Goal: Navigation & Orientation: Find specific page/section

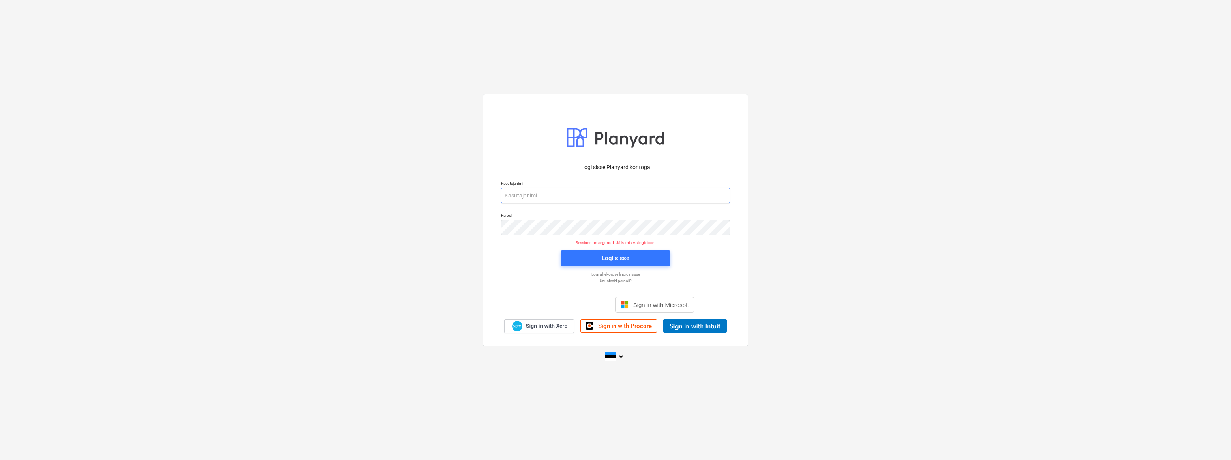
click at [559, 198] on input "email" at bounding box center [615, 196] width 229 height 16
click at [545, 196] on input "ene" at bounding box center [615, 196] width 229 height 16
type input "eneli.sarv@bonava.com"
click at [600, 260] on span "Logi sisse" at bounding box center [615, 258] width 91 height 10
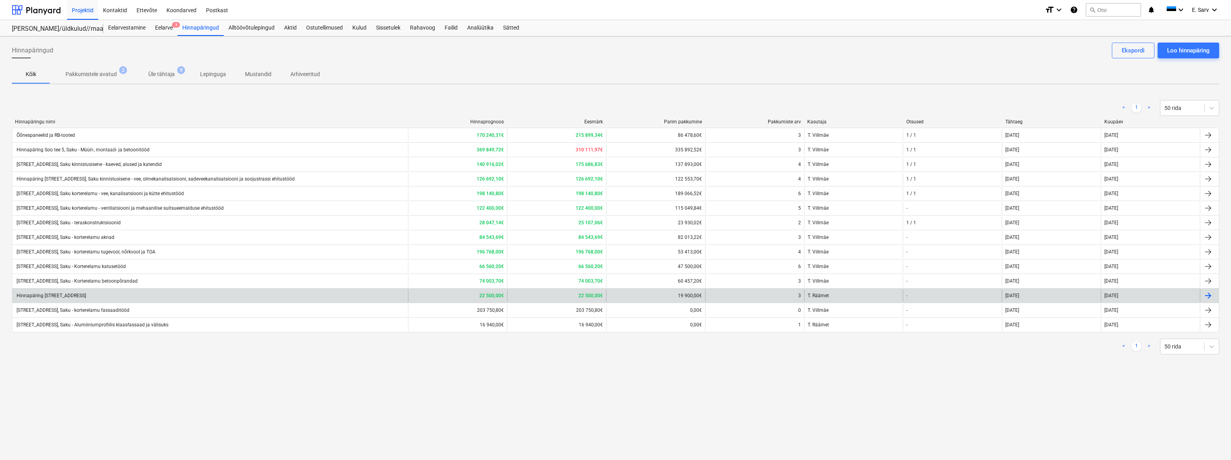
click at [54, 294] on div "Hinnapäring [STREET_ADDRESS]" at bounding box center [50, 296] width 71 height 6
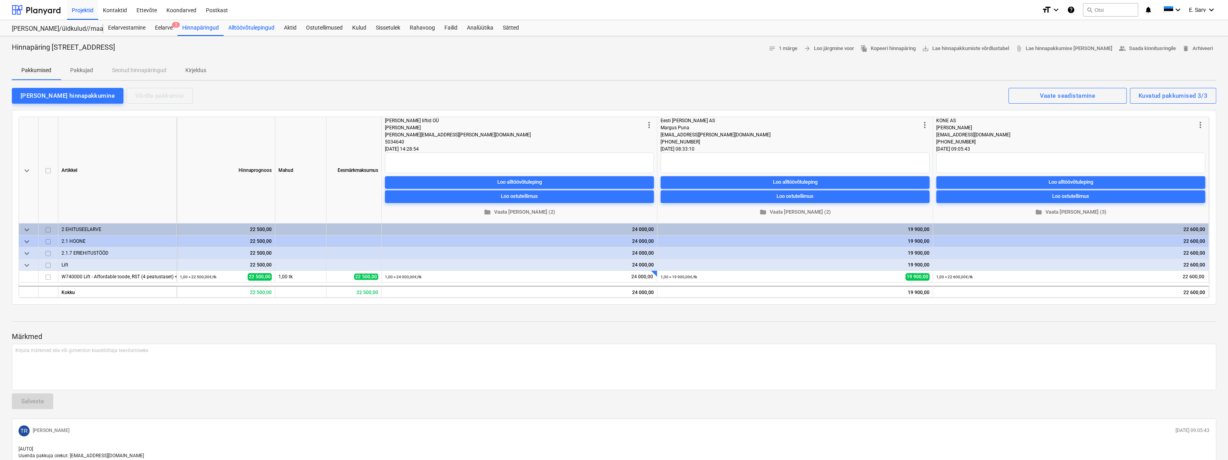
click at [235, 26] on div "Alltöövõtulepingud" at bounding box center [252, 28] width 56 height 16
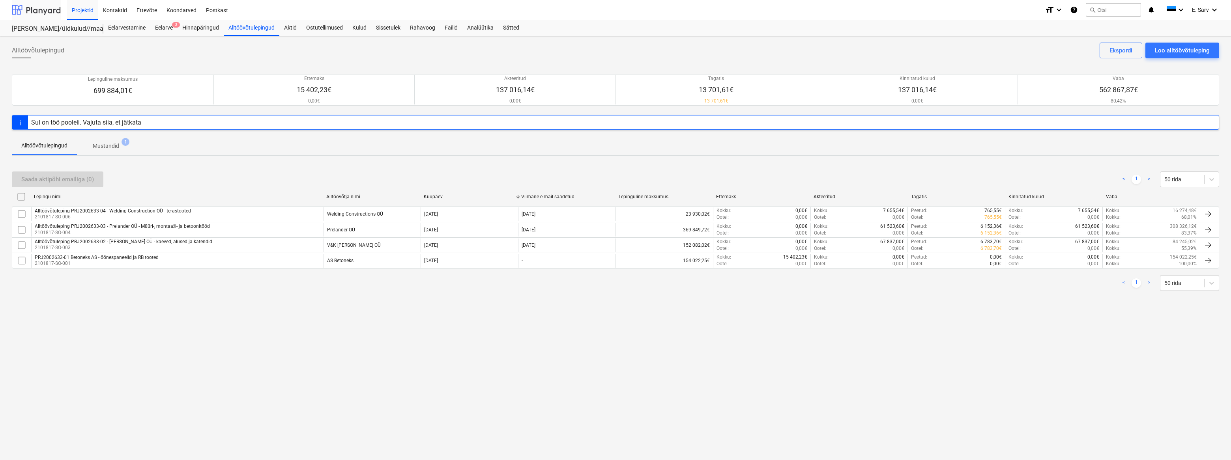
click at [48, 9] on div at bounding box center [36, 10] width 49 height 20
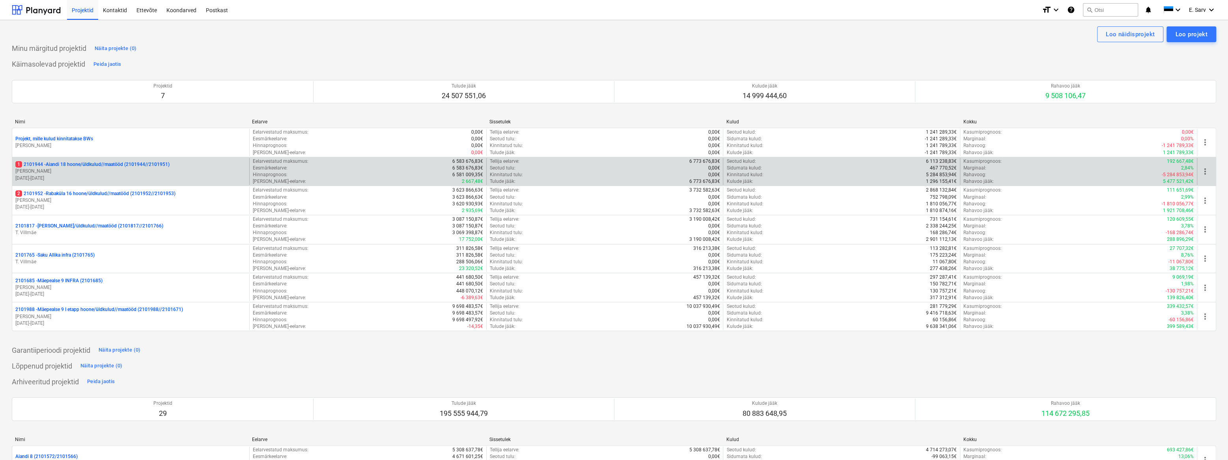
click at [77, 165] on p "1 2101944 - Aiandi 18 hoone/üldkulud//maatööd (2101944//2101951)" at bounding box center [92, 164] width 154 height 7
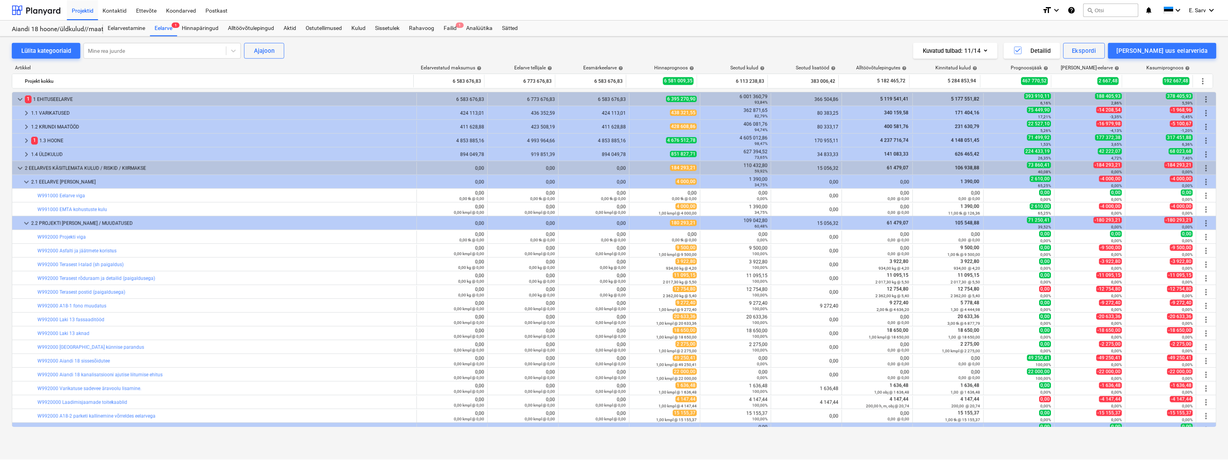
scroll to position [23, 0]
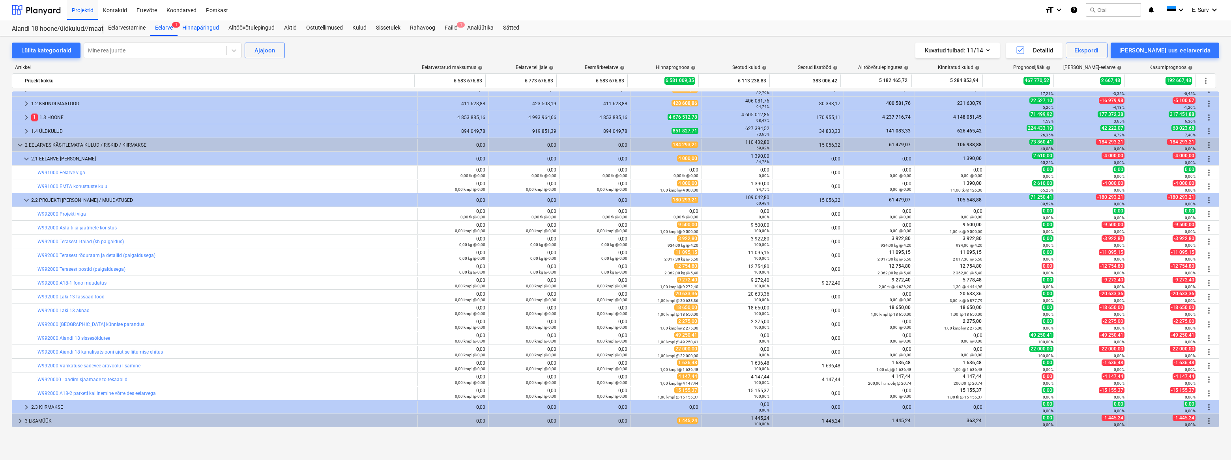
click at [200, 26] on div "Hinnapäringud" at bounding box center [200, 28] width 46 height 16
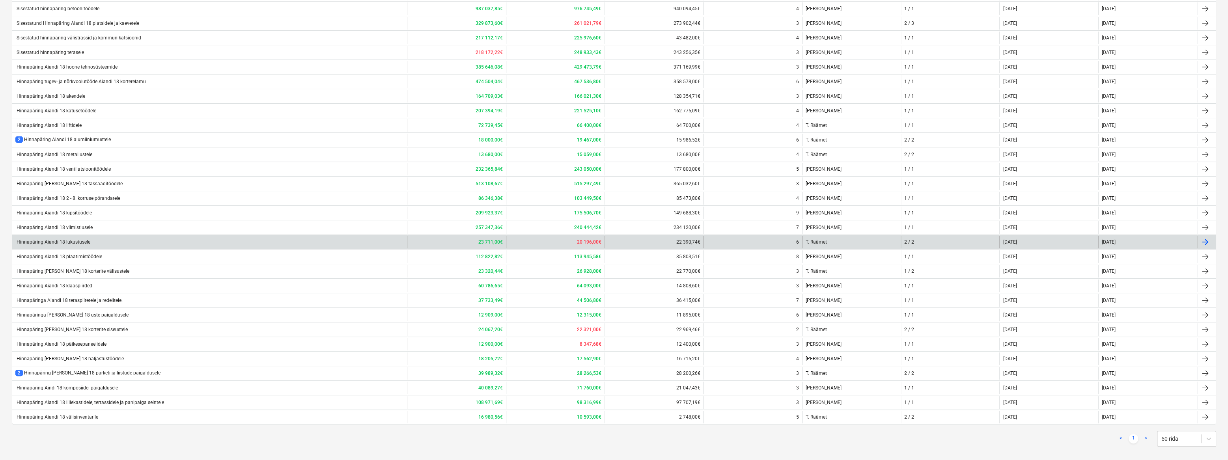
scroll to position [169, 0]
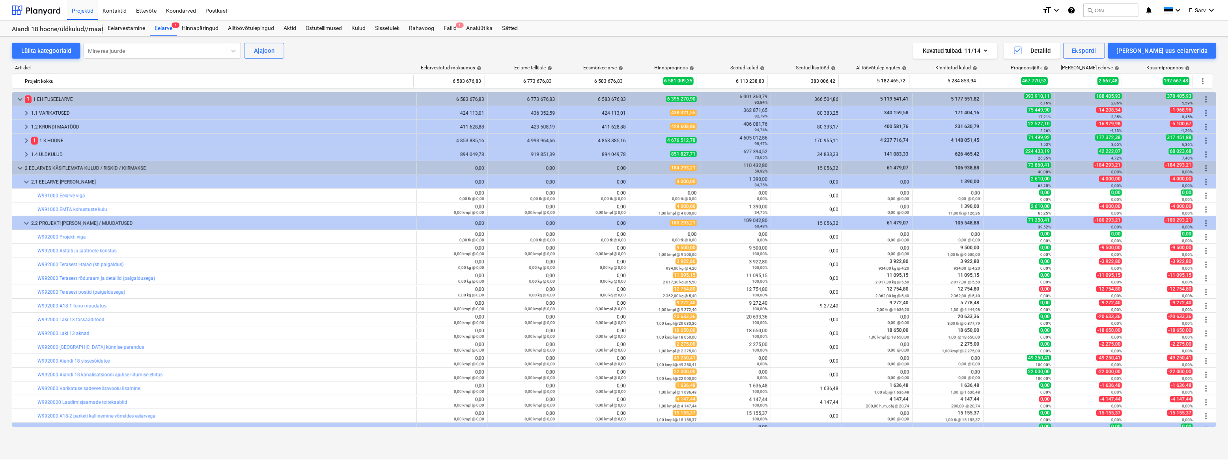
scroll to position [23, 0]
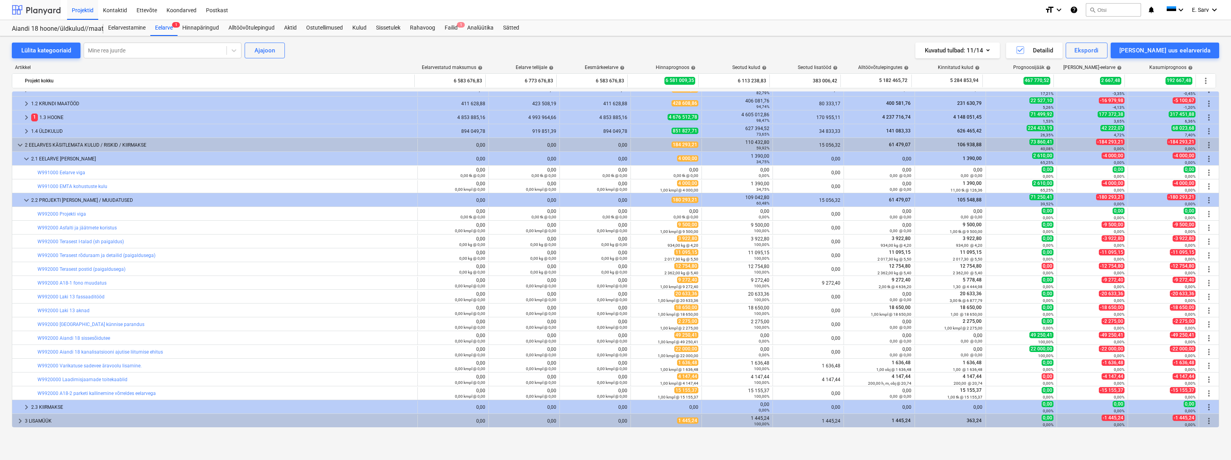
click at [51, 2] on div at bounding box center [36, 10] width 49 height 20
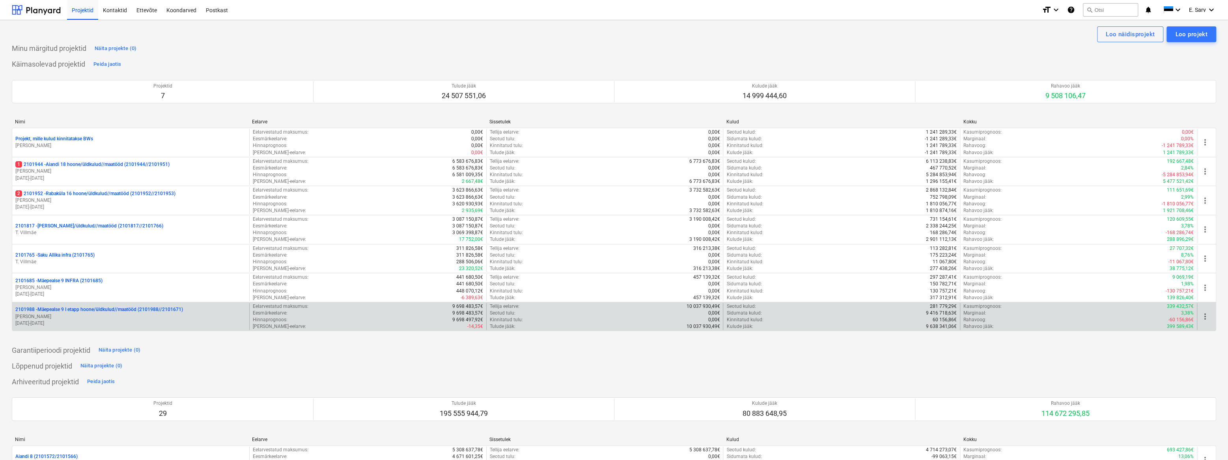
click at [83, 311] on p "2101988 - Mäepealse 9 I etapp hoone/üldkulud//maatööd (2101988//2101671)" at bounding box center [99, 309] width 168 height 7
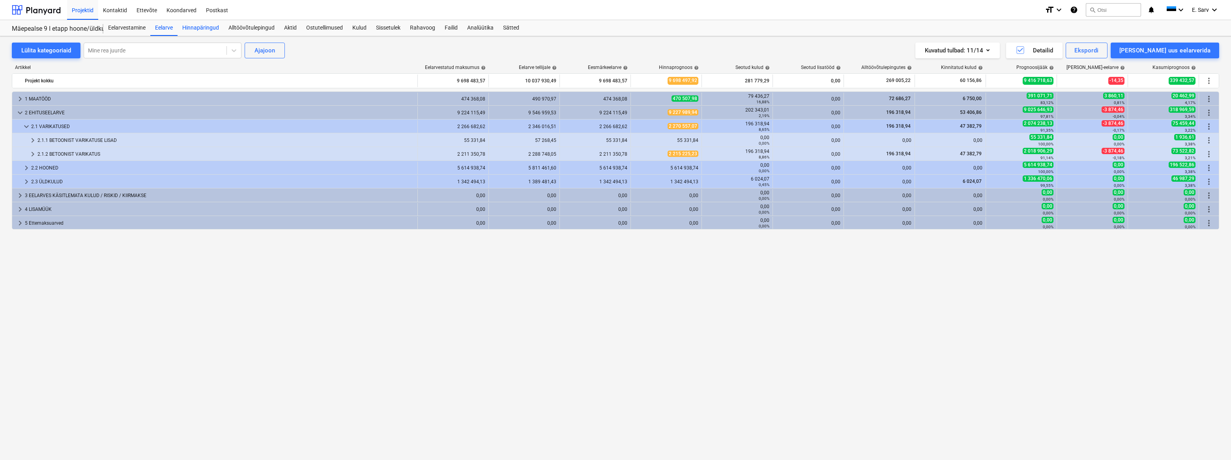
click at [204, 29] on div "Hinnapäringud" at bounding box center [200, 28] width 46 height 16
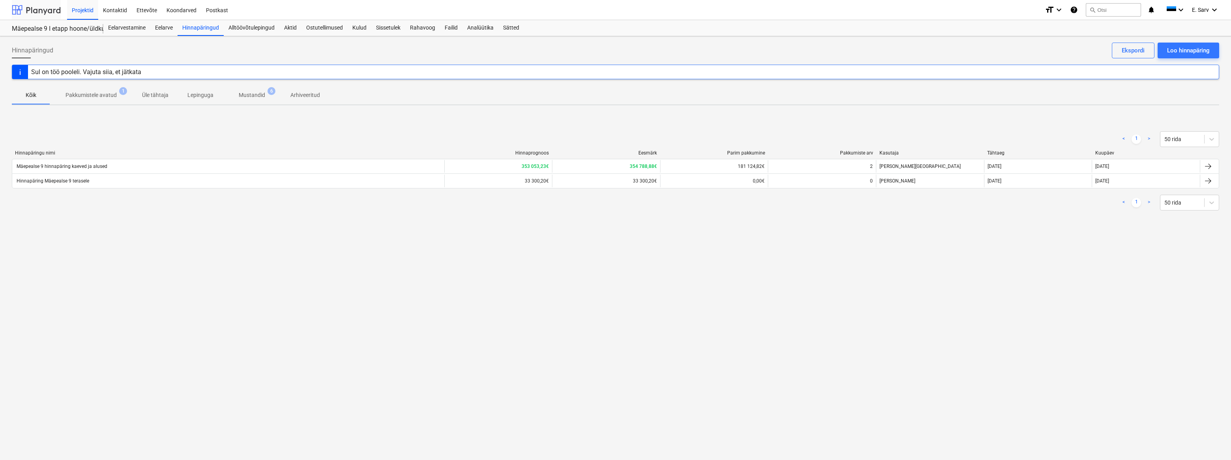
click at [34, 6] on div at bounding box center [36, 10] width 49 height 20
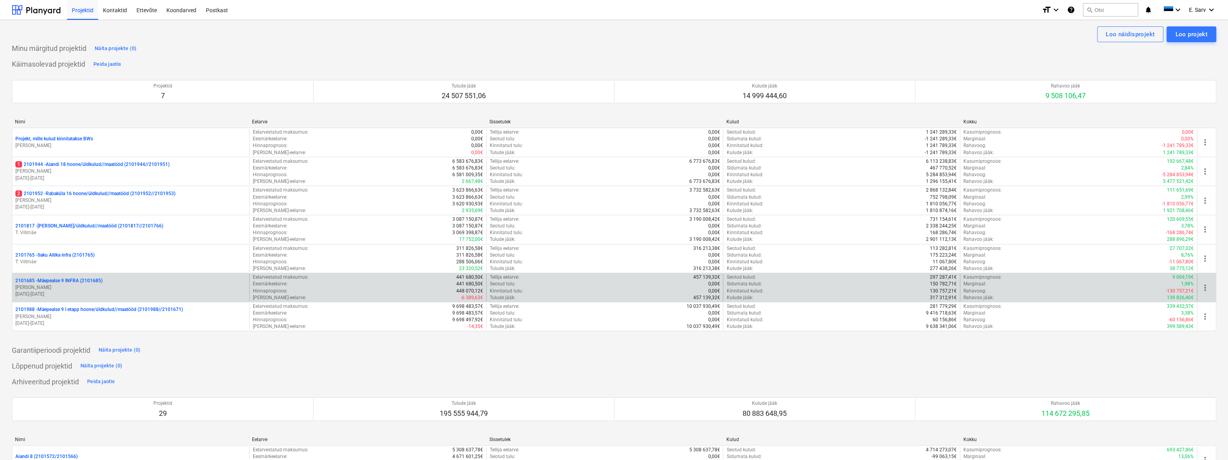
click at [79, 283] on p "2101685 - Mäepealse 9 INFRA (2101685)" at bounding box center [58, 281] width 87 height 7
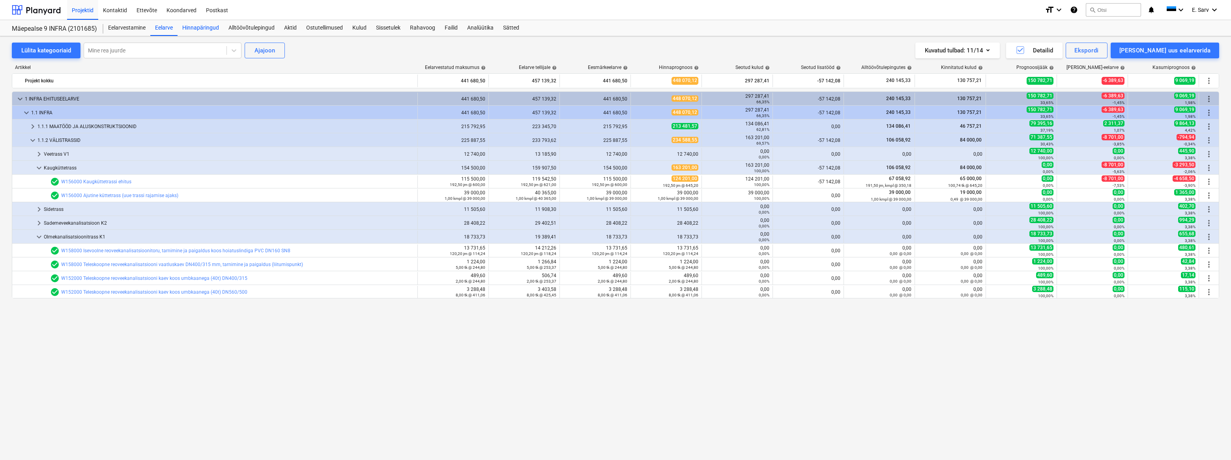
click at [185, 23] on div "Hinnapäringud" at bounding box center [200, 28] width 46 height 16
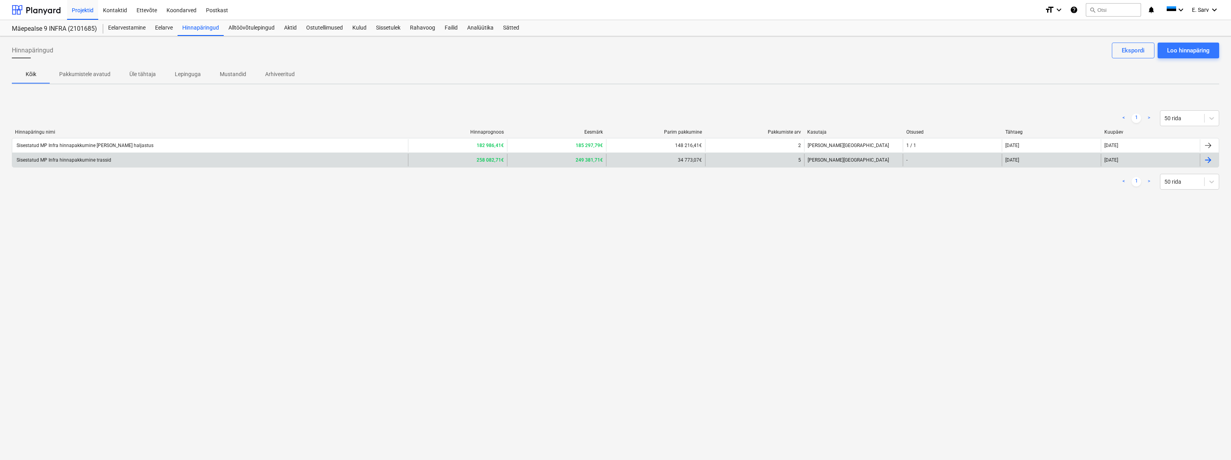
click at [85, 158] on div "Sisestatud MP Infra hinnapakkumine trassid" at bounding box center [63, 160] width 96 height 6
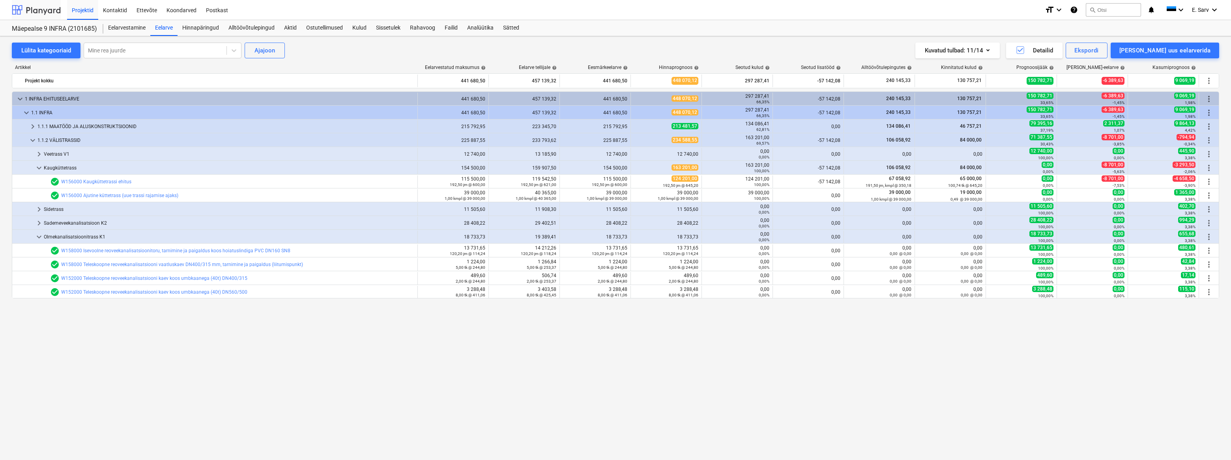
click at [42, 13] on div at bounding box center [36, 10] width 49 height 20
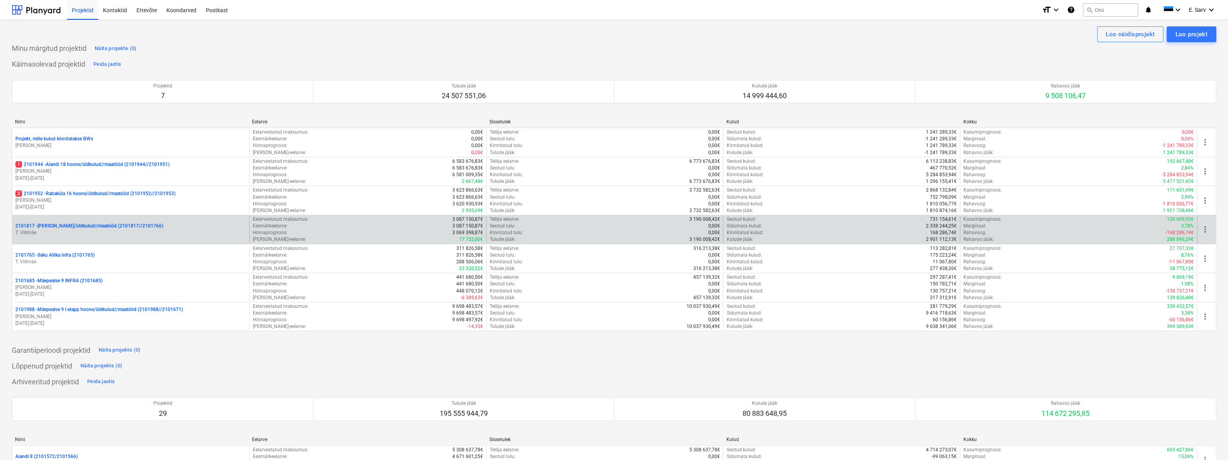
click at [73, 228] on p "2101817 - [PERSON_NAME]/üldkulud//maatööd (2101817//2101766)" at bounding box center [89, 226] width 148 height 7
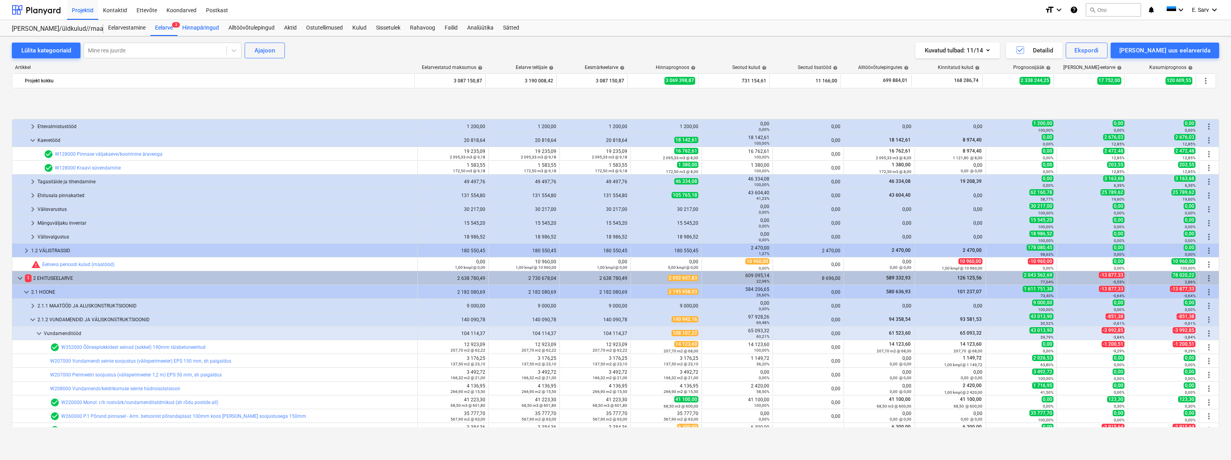
click at [204, 28] on div "Hinnapäringud" at bounding box center [200, 28] width 46 height 16
